Goal: Task Accomplishment & Management: Use online tool/utility

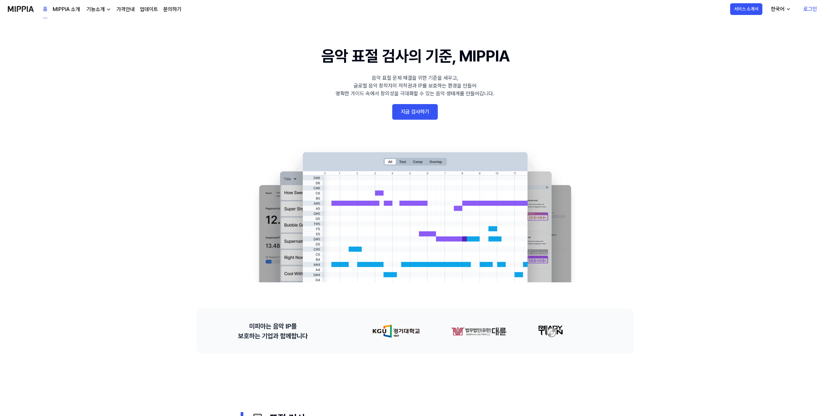
click at [406, 104] on link "지금 검사하기" at bounding box center [415, 112] width 46 height 16
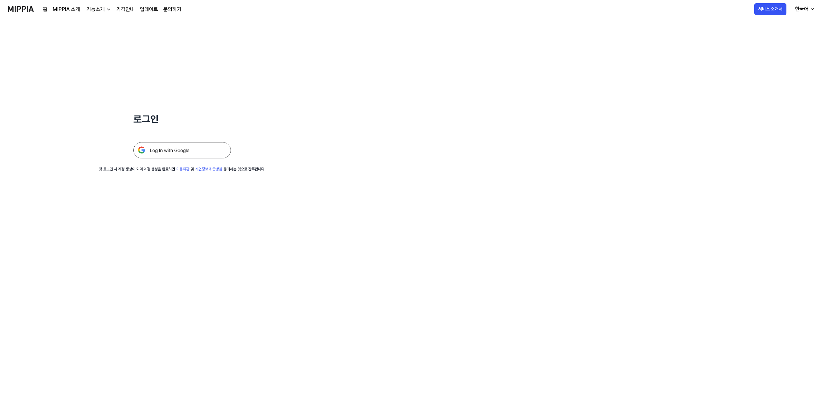
click at [166, 142] on img at bounding box center [182, 150] width 98 height 16
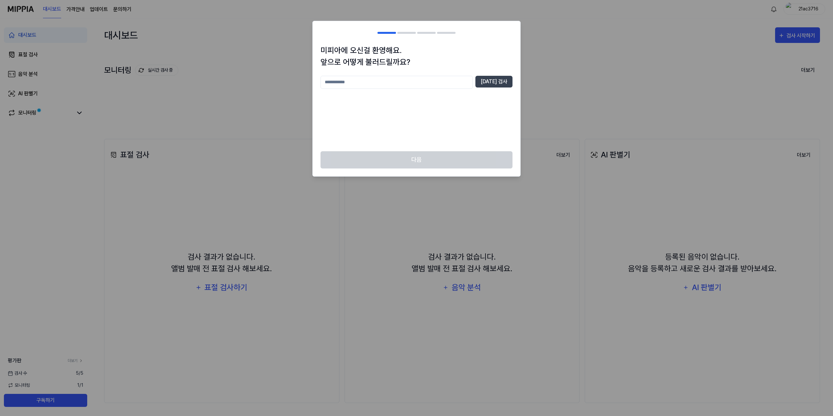
click at [430, 76] on input "text" at bounding box center [396, 82] width 152 height 13
type input "***"
click at [497, 76] on button "중복 검사" at bounding box center [493, 82] width 37 height 12
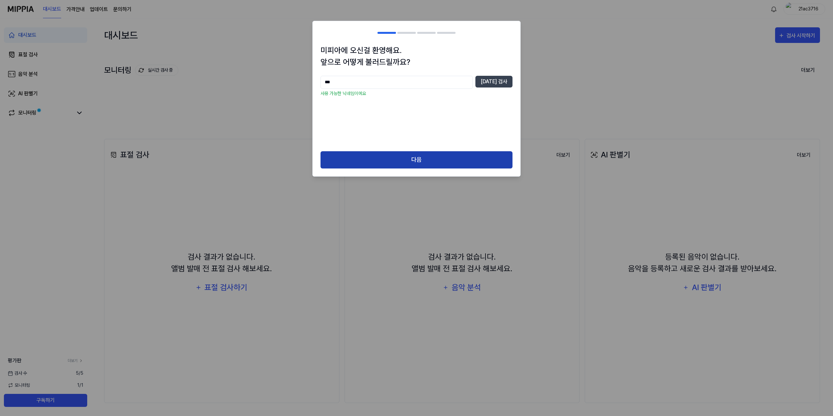
click at [382, 151] on button "다음" at bounding box center [416, 159] width 192 height 17
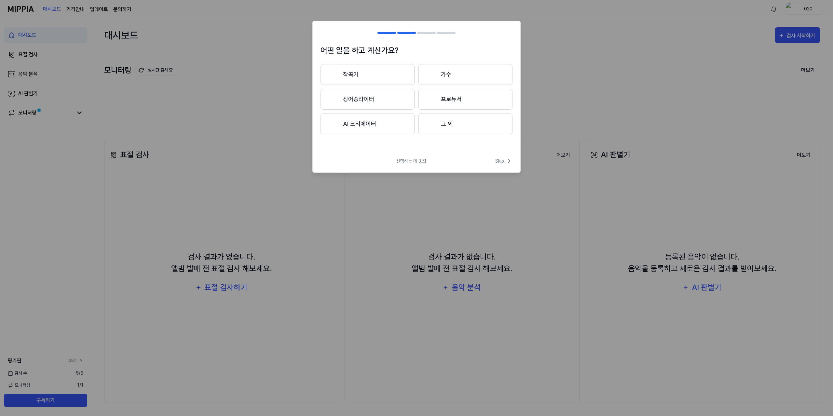
click at [433, 89] on button "프로듀서" at bounding box center [465, 99] width 94 height 21
click at [415, 89] on div "3년 이하 3년 이상" at bounding box center [416, 99] width 192 height 21
click at [405, 89] on button "3년 이하" at bounding box center [367, 99] width 94 height 21
click at [502, 150] on span "Skip" at bounding box center [503, 154] width 19 height 8
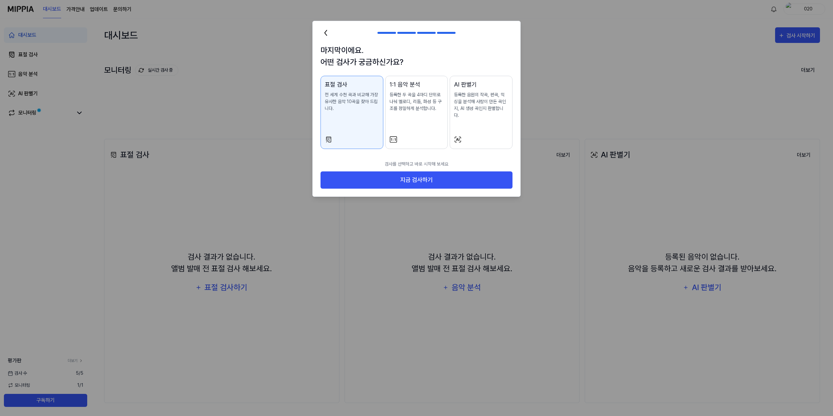
click at [400, 92] on div "1:1 음악 분석 등록한 두 곡을 4마디 단위로 나눠 멜로디, 리듬, 화성 등 구조를 정밀하게 분석합니다." at bounding box center [416, 102] width 54 height 45
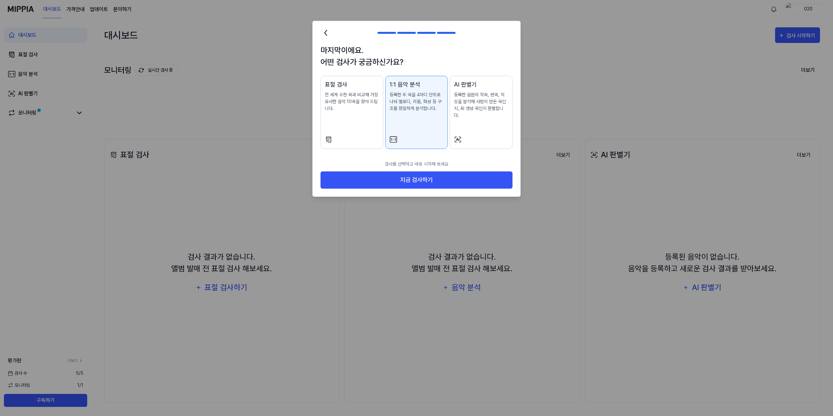
click at [347, 91] on div "표절 검사 전 세계 수천 곡과 비교해 가장 유사한 음악 10곡을 찾아 드립니다." at bounding box center [352, 102] width 54 height 45
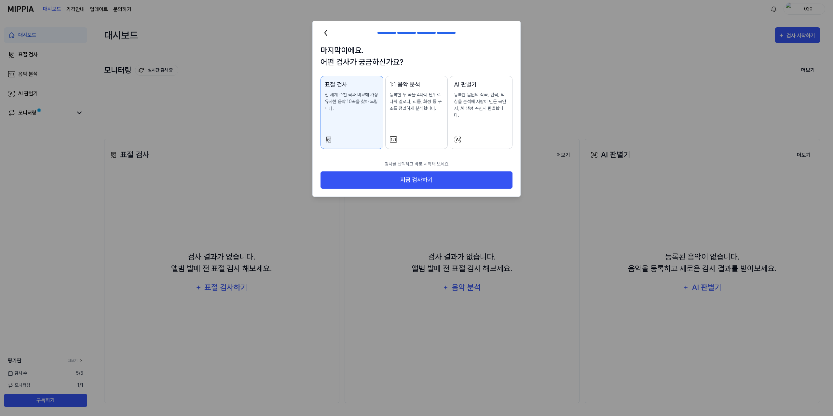
click at [440, 45] on h1 "마지막이에요. 어떤 검사가 궁금하신가요?" at bounding box center [416, 56] width 192 height 23
click at [448, 49] on h1 "마지막이에요. 어떤 검사가 궁금하신가요?" at bounding box center [416, 56] width 192 height 23
click at [467, 90] on div "AI 판별기 등록한 음원의 작곡, 편곡, 믹싱을 분석해 사람이 만든 곡인지, AI 생성 곡인지 판별합니다." at bounding box center [481, 106] width 54 height 52
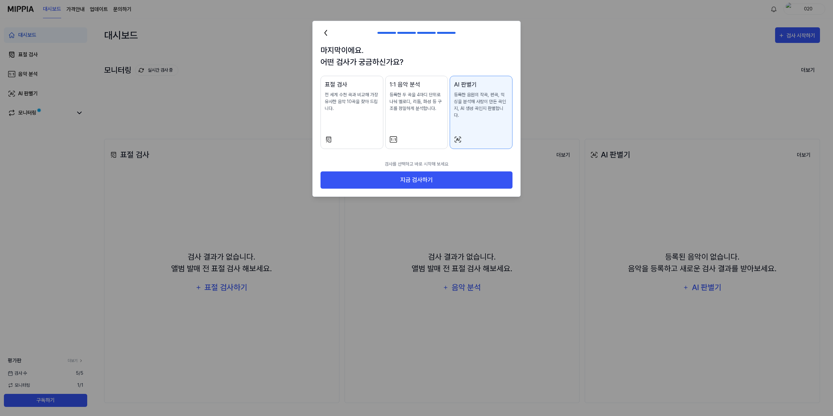
click at [421, 90] on div "1:1 음악 분석 등록한 두 곡을 4마디 단위로 나눠 멜로디, 리듬, 화성 등 구조를 정밀하게 분석합니다." at bounding box center [416, 102] width 54 height 45
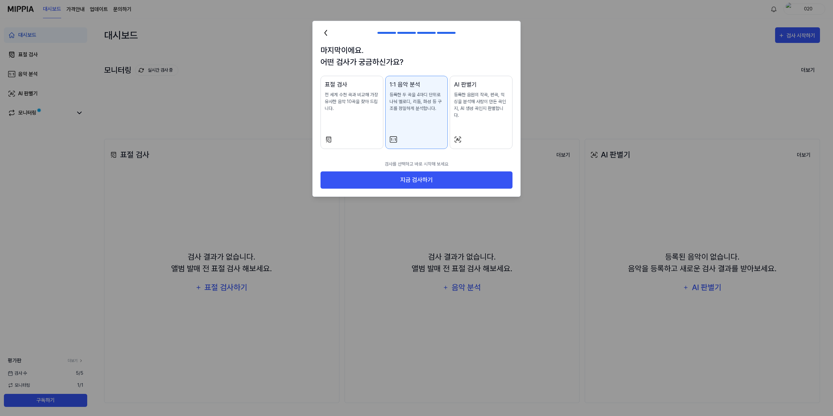
click at [342, 92] on div "표절 검사 전 세계 수천 곡과 비교해 가장 유사한 음악 10곡을 찾아 드립니다." at bounding box center [352, 102] width 54 height 45
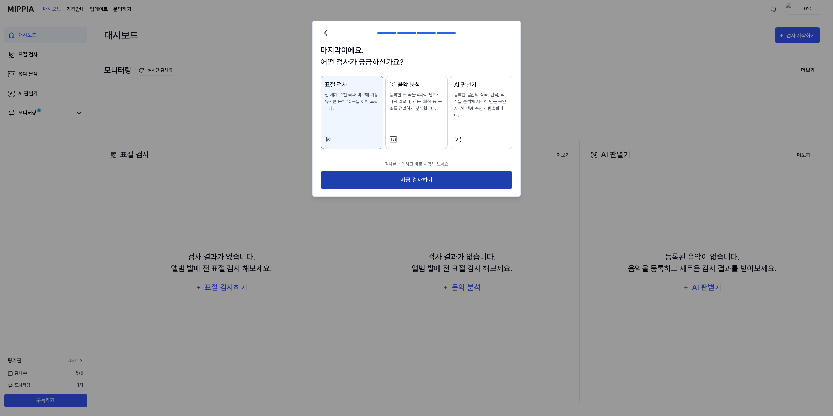
click at [442, 171] on button "지금 검사하기" at bounding box center [416, 179] width 192 height 17
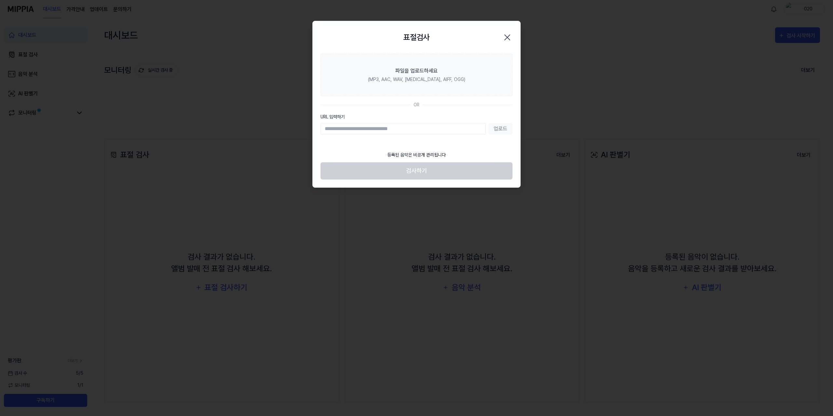
click at [382, 114] on div "URL 입력하기 업로드" at bounding box center [416, 124] width 192 height 21
click at [382, 123] on input "URL 입력하기" at bounding box center [402, 129] width 165 height 12
paste input "**********"
type input "**********"
click at [506, 123] on button "업로드" at bounding box center [500, 129] width 24 height 12
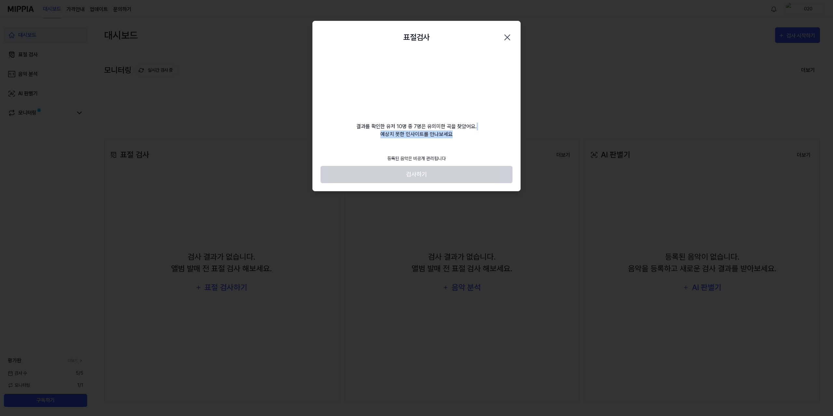
drag, startPoint x: 475, startPoint y: 96, endPoint x: 477, endPoint y: 110, distance: 14.0
click at [477, 110] on div "결과를 확인한 유저 10명 중 7명은 유의미한 곡을 찾았어요. 예상치 못한 인사이트를 만나보세요" at bounding box center [417, 96] width 208 height 85
drag, startPoint x: 470, startPoint y: 87, endPoint x: 474, endPoint y: 107, distance: 20.5
click at [474, 107] on div "결과를 확인한 유저 10명 중 7명은 유의미한 곡을 찾았어요. 예상치 못한 인사이트를 만나보세요" at bounding box center [417, 96] width 208 height 85
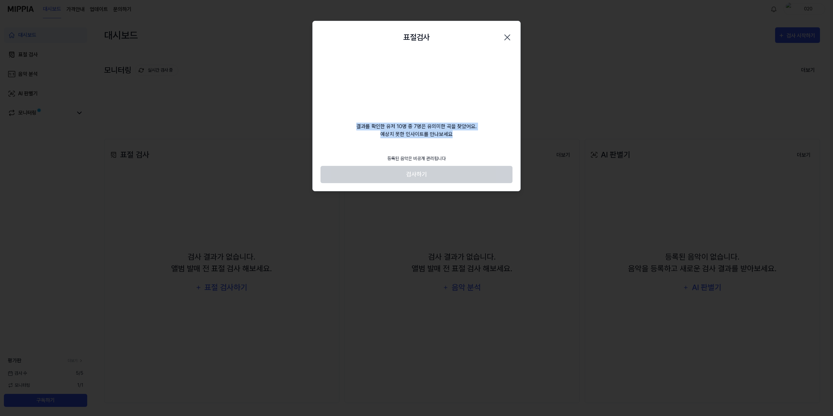
click at [474, 107] on div "결과를 확인한 유저 10명 중 7명은 유의미한 곡을 찾았어요. 예상치 못한 인사이트를 만나보세요" at bounding box center [417, 96] width 208 height 85
drag, startPoint x: 471, startPoint y: 89, endPoint x: 472, endPoint y: 107, distance: 18.2
click at [472, 107] on div "결과를 확인한 유저 10명 중 7명은 유의미한 곡을 찾았어요. 예상치 못한 인사이트를 만나보세요" at bounding box center [417, 96] width 208 height 85
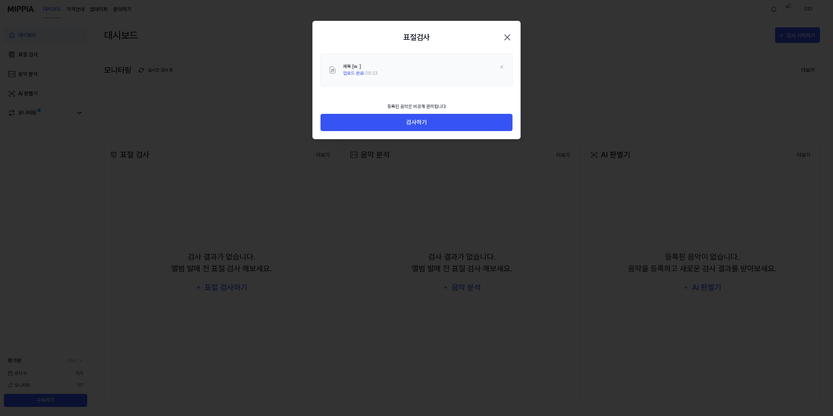
click at [484, 99] on footer "등록된 음악은 비공개 관리됩니다 검사하기" at bounding box center [416, 115] width 192 height 32
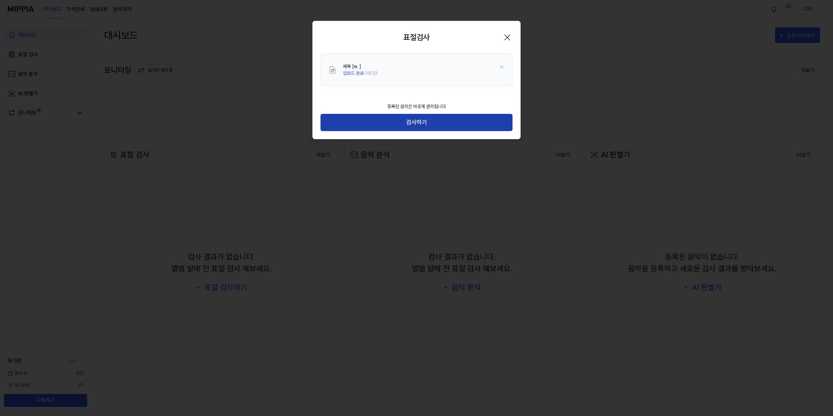
click at [486, 114] on button "검사하기" at bounding box center [416, 122] width 192 height 17
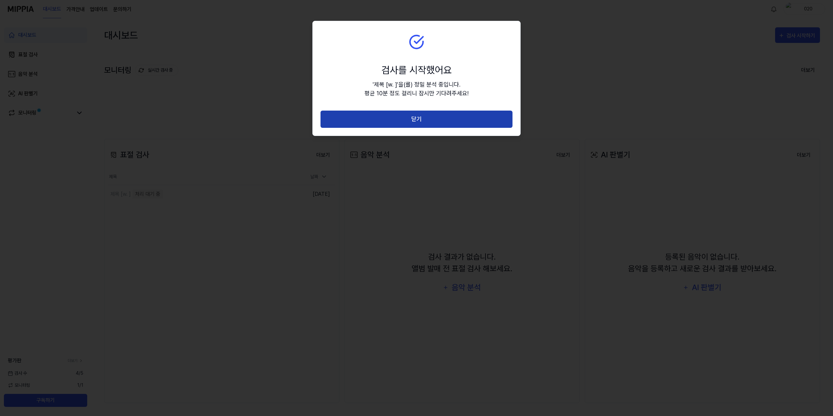
click at [452, 111] on button "닫기" at bounding box center [416, 119] width 192 height 17
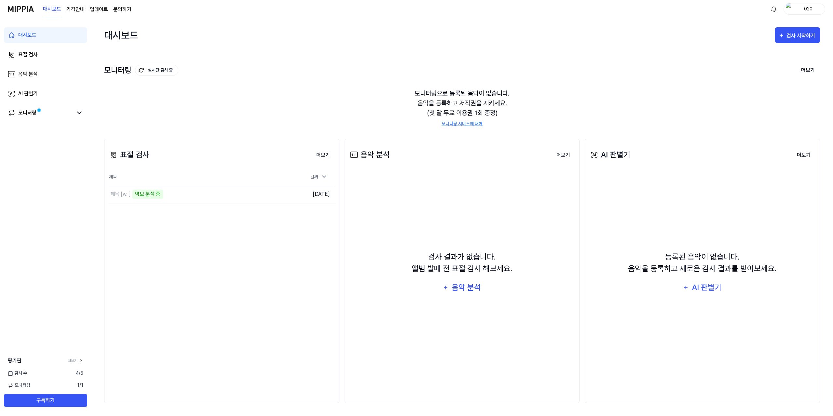
click at [293, 21] on div "대시보드 검사 시작하기" at bounding box center [462, 35] width 716 height 34
click at [488, 174] on div "검사 결과가 없습니다. 앨범 발매 전 표절 검사 해보세요. 음악 분석" at bounding box center [462, 273] width 227 height 198
click at [218, 58] on div "모니터링 실시간 검사 중 더보기 모니터링 모니터링으로 등록된 음악이 없습니다. 음악을 등록하고 저작권을 지키세요. (첫 달 무료 이용권 1회 …" at bounding box center [462, 89] width 716 height 74
